Goal: Task Accomplishment & Management: Manage account settings

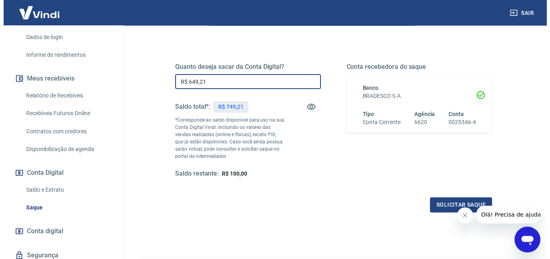
scroll to position [102, 0]
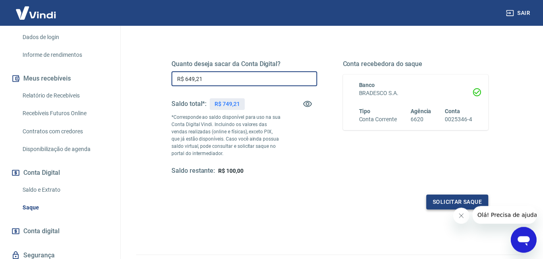
type input "R$ 649,21"
click at [444, 202] on button "Solicitar saque" at bounding box center [457, 201] width 62 height 15
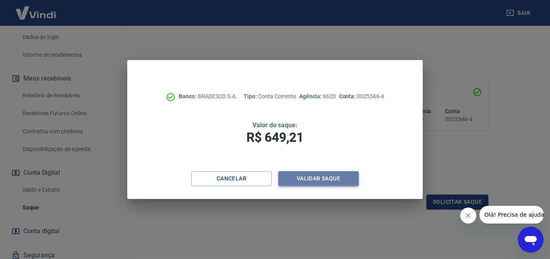
click at [330, 179] on button "Validar saque" at bounding box center [318, 178] width 81 height 15
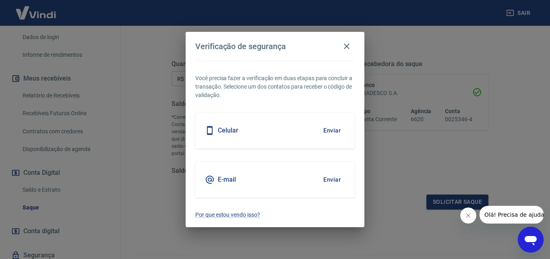
click at [328, 180] on button "Enviar" at bounding box center [332, 179] width 26 height 17
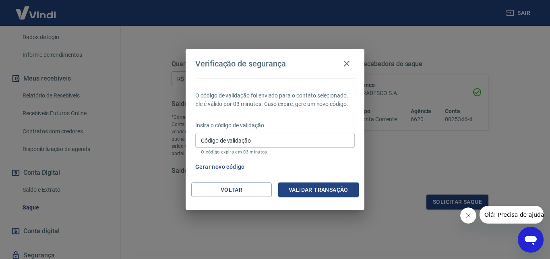
click at [237, 141] on input "Código de validação" at bounding box center [274, 140] width 159 height 15
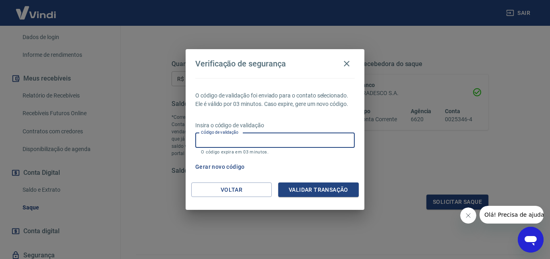
paste input "240660"
type input "240660"
click at [339, 185] on button "Validar transação" at bounding box center [318, 189] width 81 height 15
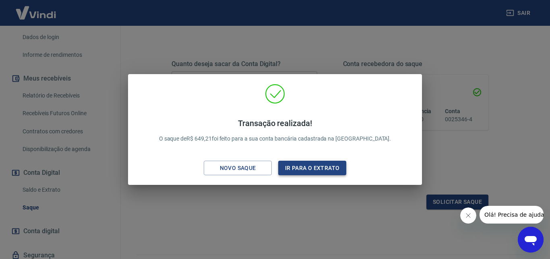
click at [319, 167] on button "Ir para o extrato" at bounding box center [312, 168] width 68 height 15
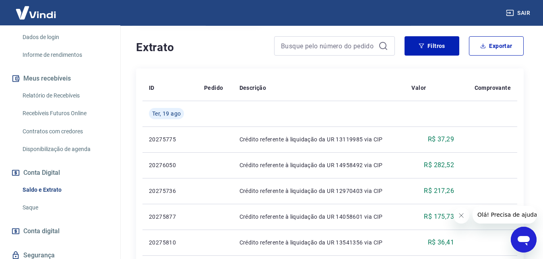
scroll to position [163, 0]
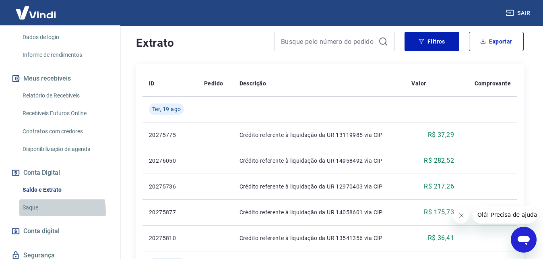
click at [54, 211] on link "Saque" at bounding box center [64, 207] width 91 height 17
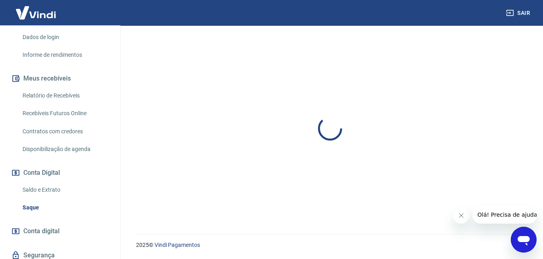
click at [71, 187] on link "Saldo e Extrato" at bounding box center [64, 190] width 91 height 17
